Goal: Information Seeking & Learning: Find specific fact

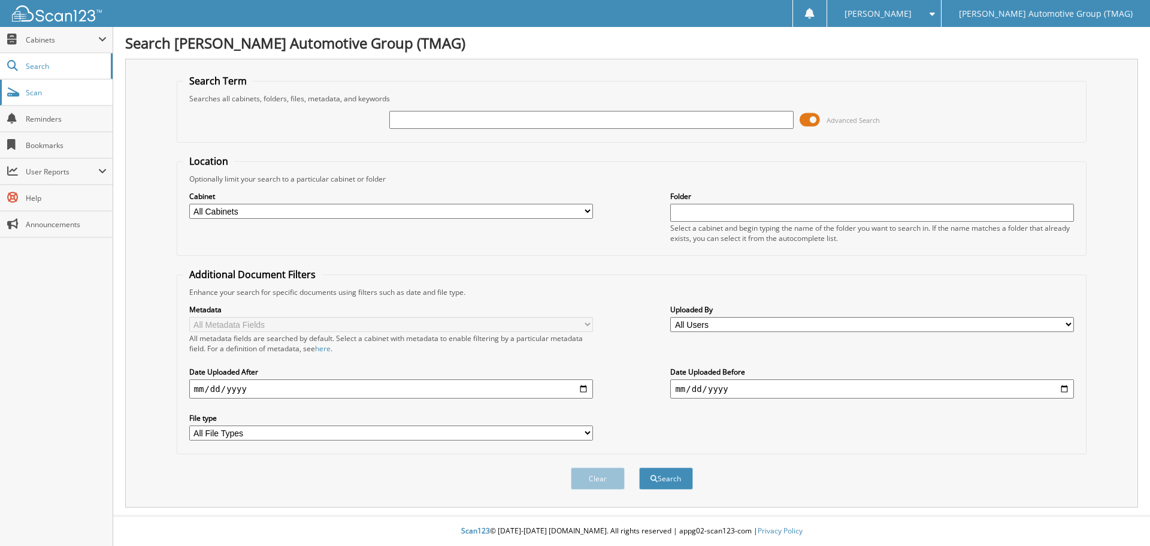
click at [51, 94] on span "Scan" at bounding box center [66, 92] width 81 height 10
click at [435, 122] on input "text" at bounding box center [591, 120] width 404 height 18
type input "HMA06302025"
click at [639, 467] on button "Search" at bounding box center [666, 478] width 54 height 22
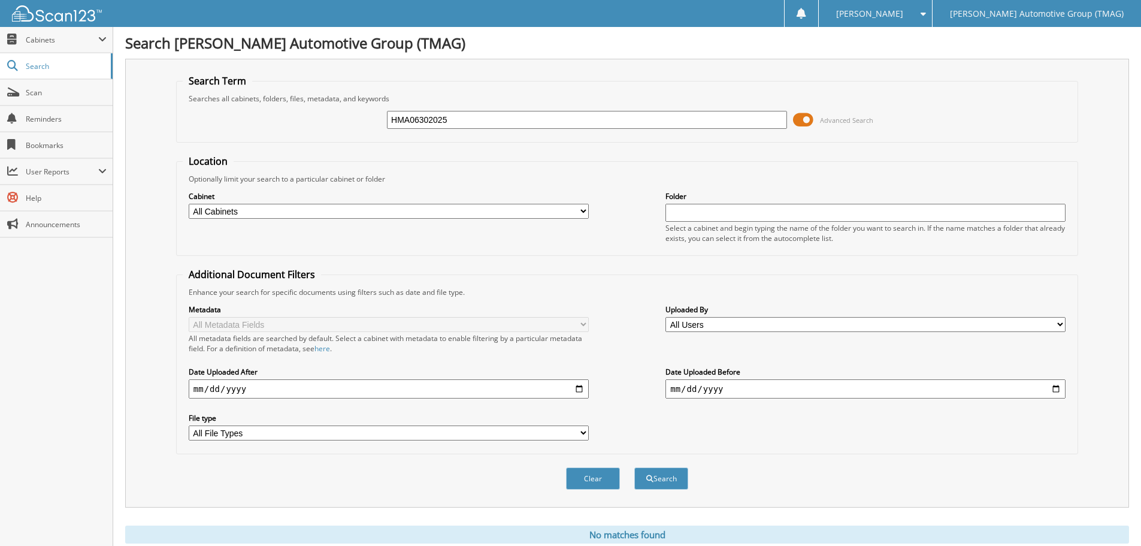
drag, startPoint x: 478, startPoint y: 115, endPoint x: 233, endPoint y: 144, distance: 246.7
click at [234, 144] on form "Search Term Searches all cabinets, folders, files, metadata, and keywords HMA06…" at bounding box center [627, 288] width 902 height 428
type input "HMA063025"
click at [634, 467] on button "Search" at bounding box center [661, 478] width 54 height 22
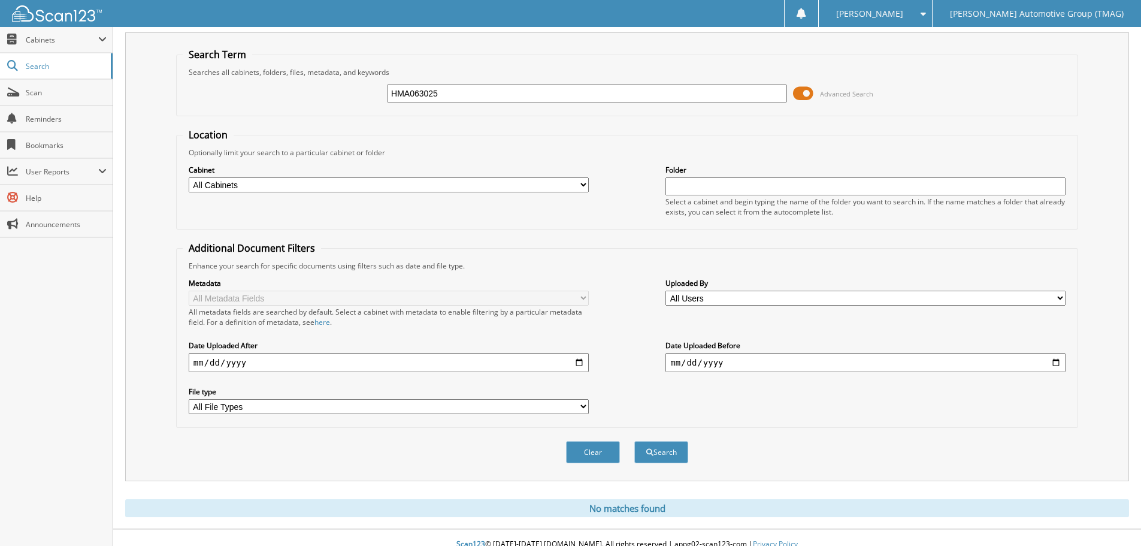
scroll to position [40, 0]
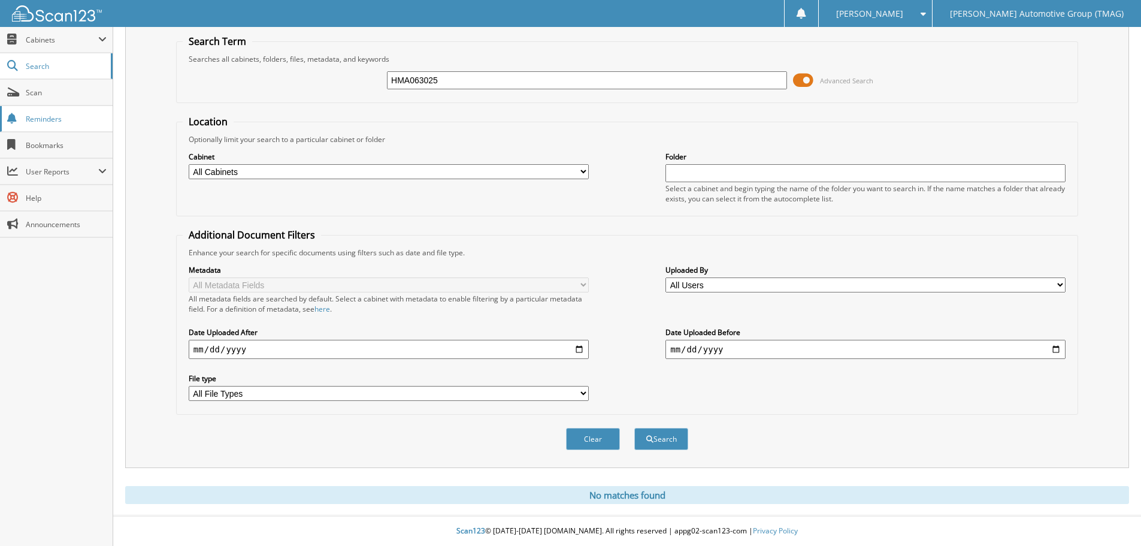
drag, startPoint x: 482, startPoint y: 75, endPoint x: 75, endPoint y: 118, distance: 408.4
click at [75, 118] on body "[PERSON_NAME] Settings Logout [PERSON_NAME] Automotive Group (TMAG) Close Cabin…" at bounding box center [570, 252] width 1141 height 585
type input "HMA063025"
click at [634, 428] on button "Search" at bounding box center [661, 439] width 54 height 22
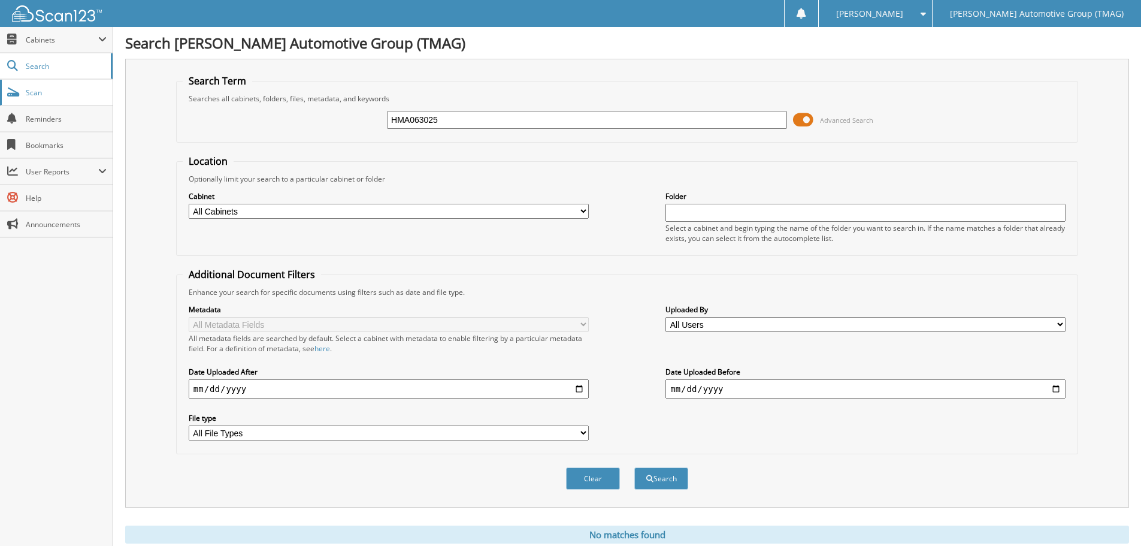
click at [63, 91] on span "Scan" at bounding box center [66, 92] width 81 height 10
